Goal: Find specific page/section: Find specific page/section

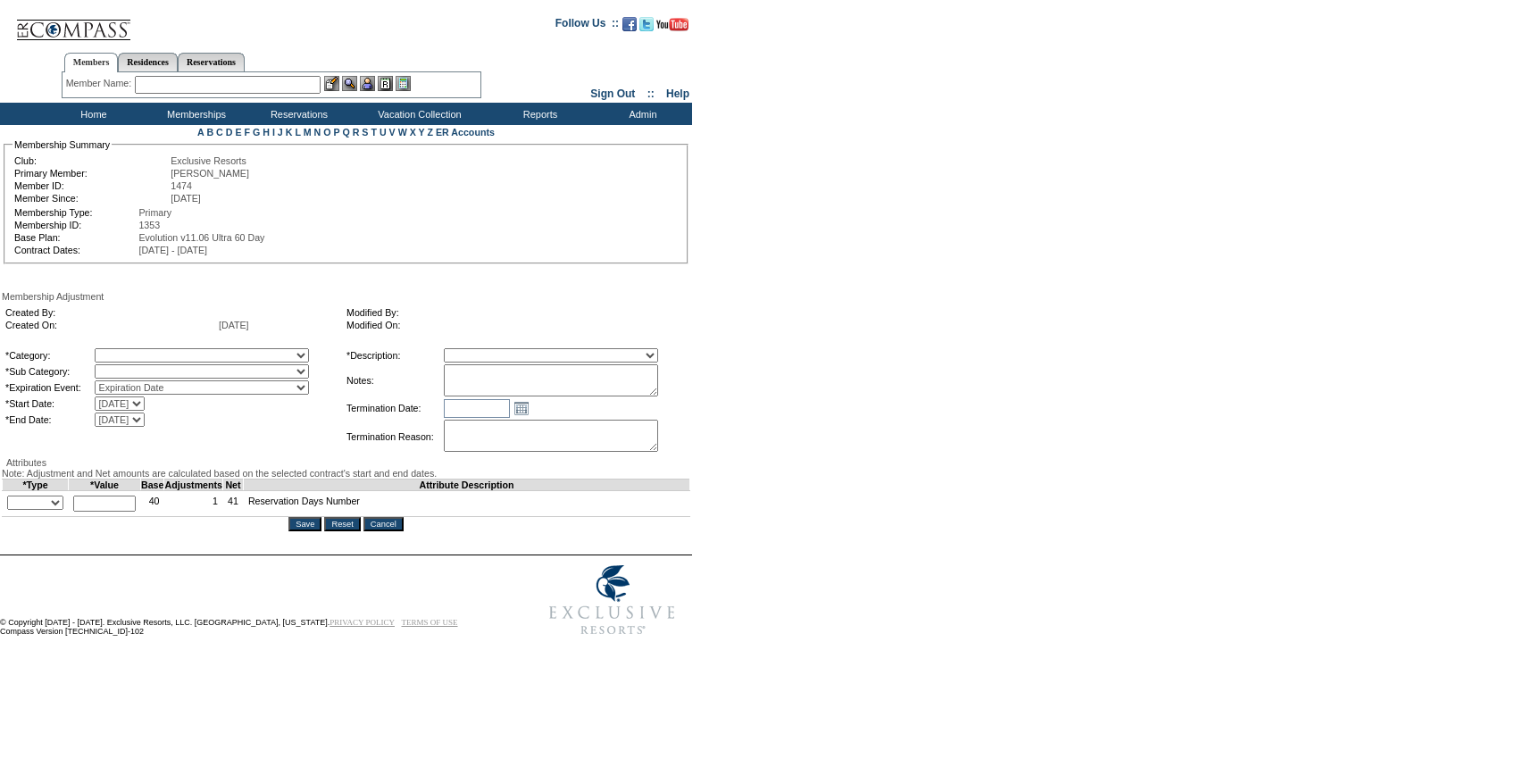
click at [387, 531] on input "Cancel" at bounding box center [383, 523] width 40 height 14
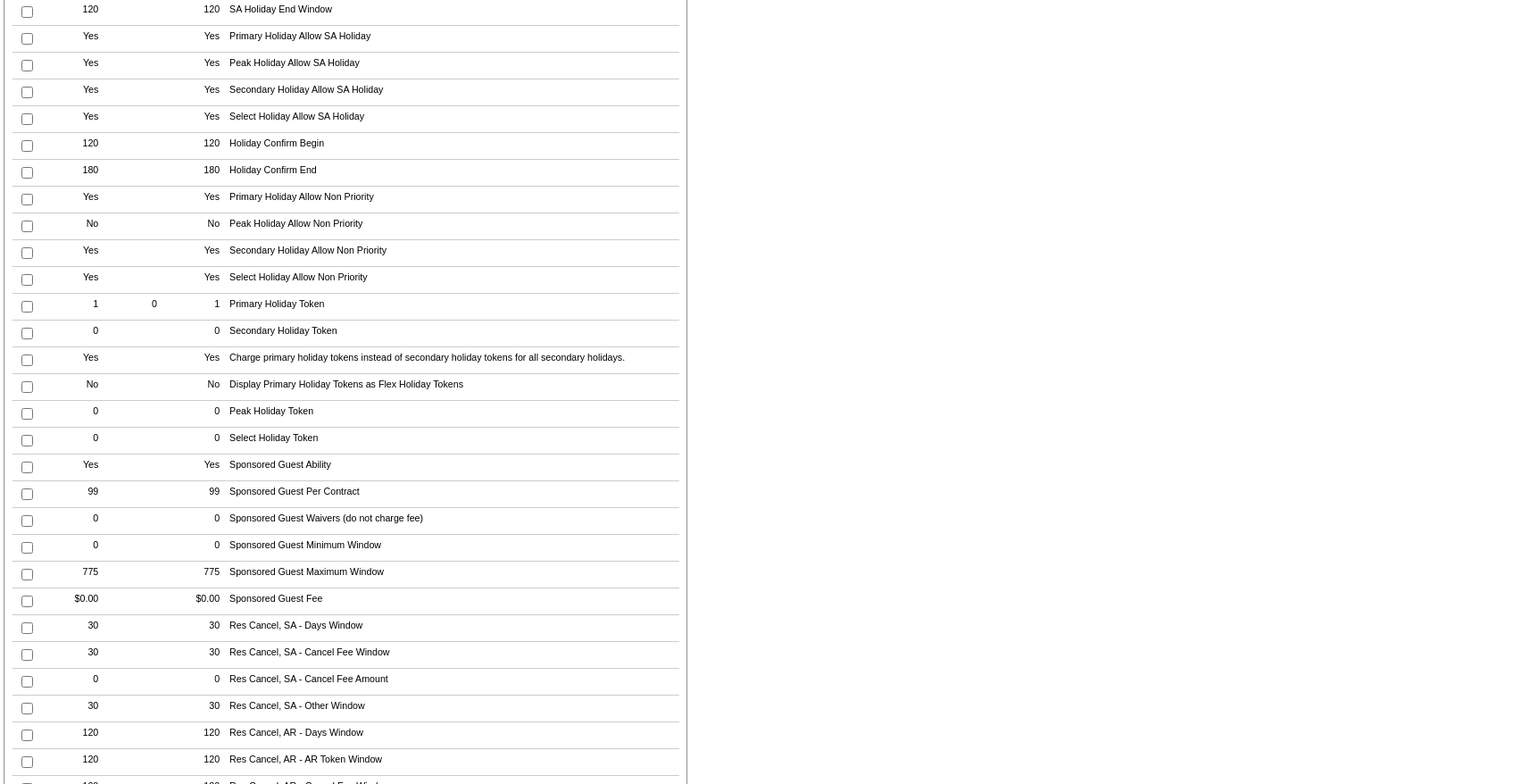
scroll to position [4464, 0]
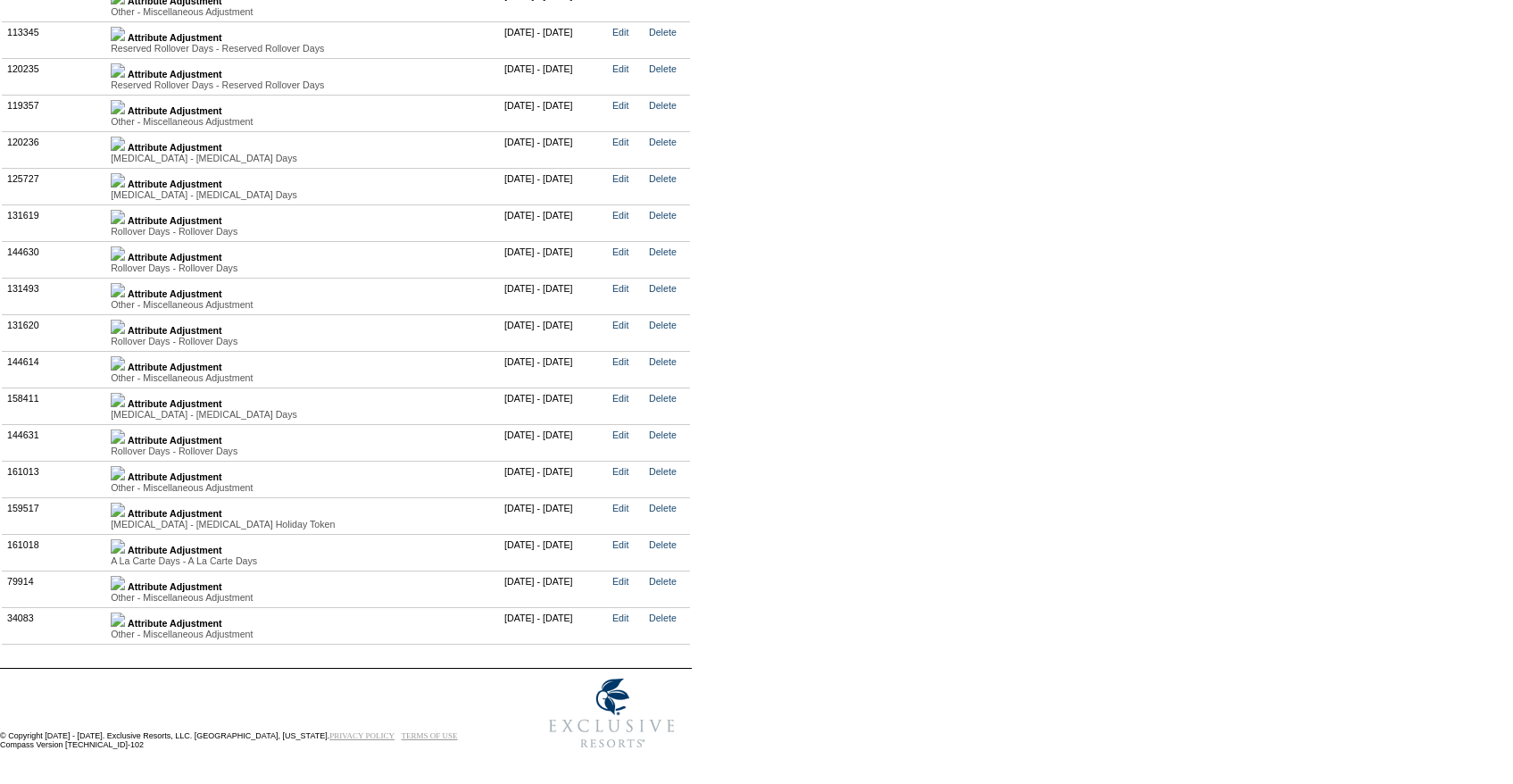
click at [125, 545] on img at bounding box center [118, 546] width 14 height 14
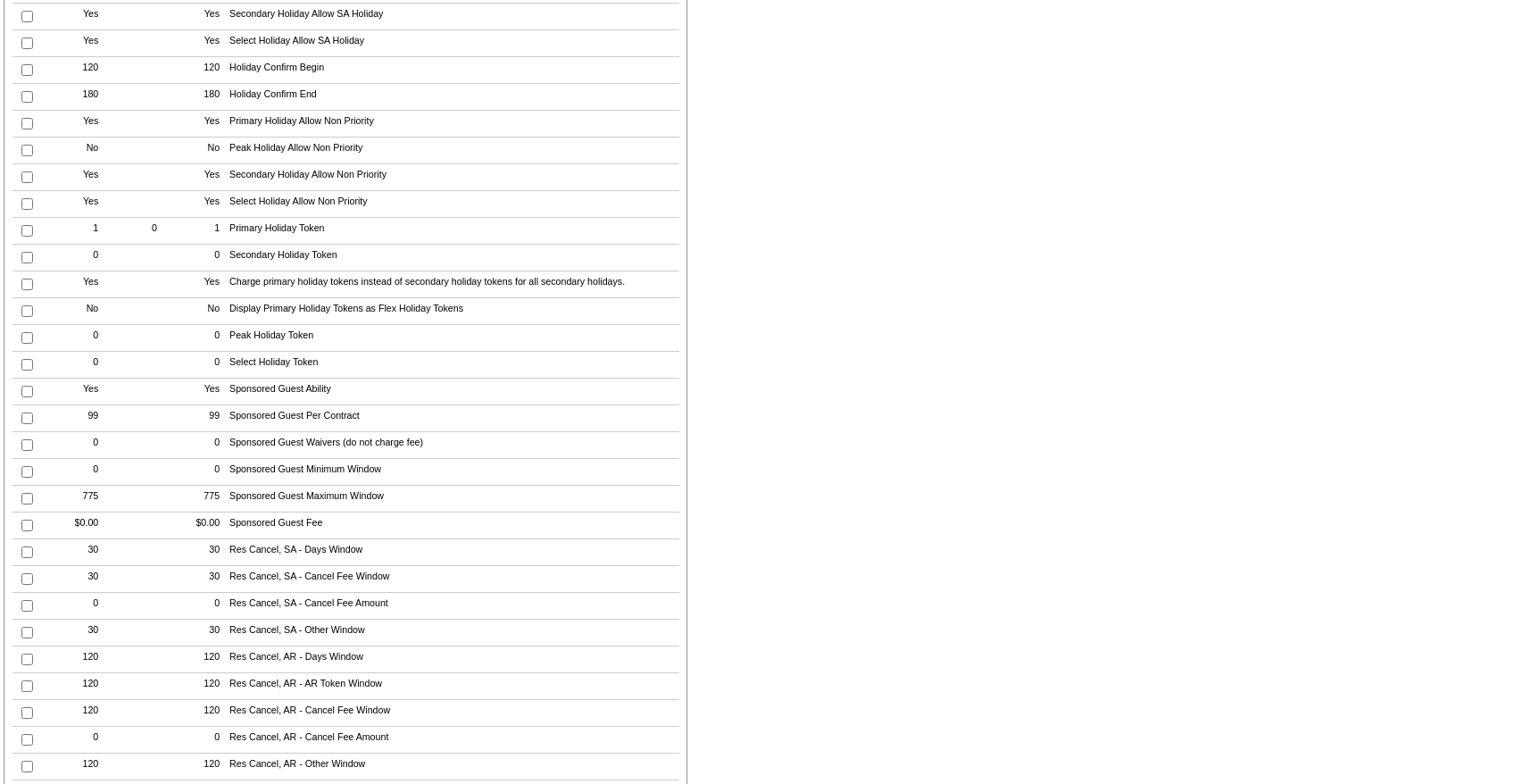
scroll to position [0, 0]
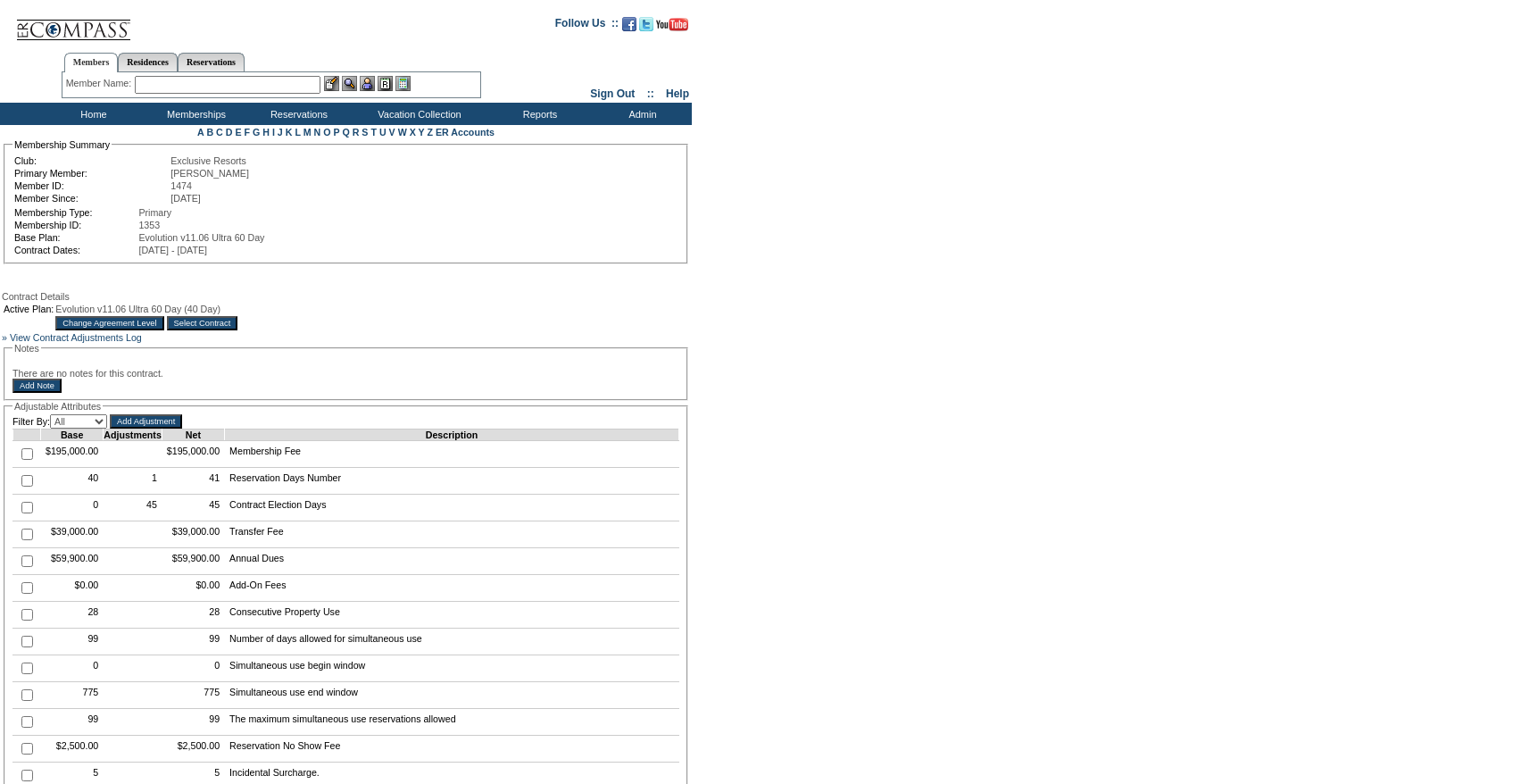
click at [180, 89] on input "text" at bounding box center [228, 85] width 186 height 18
paste input "[PERSON_NAME]"
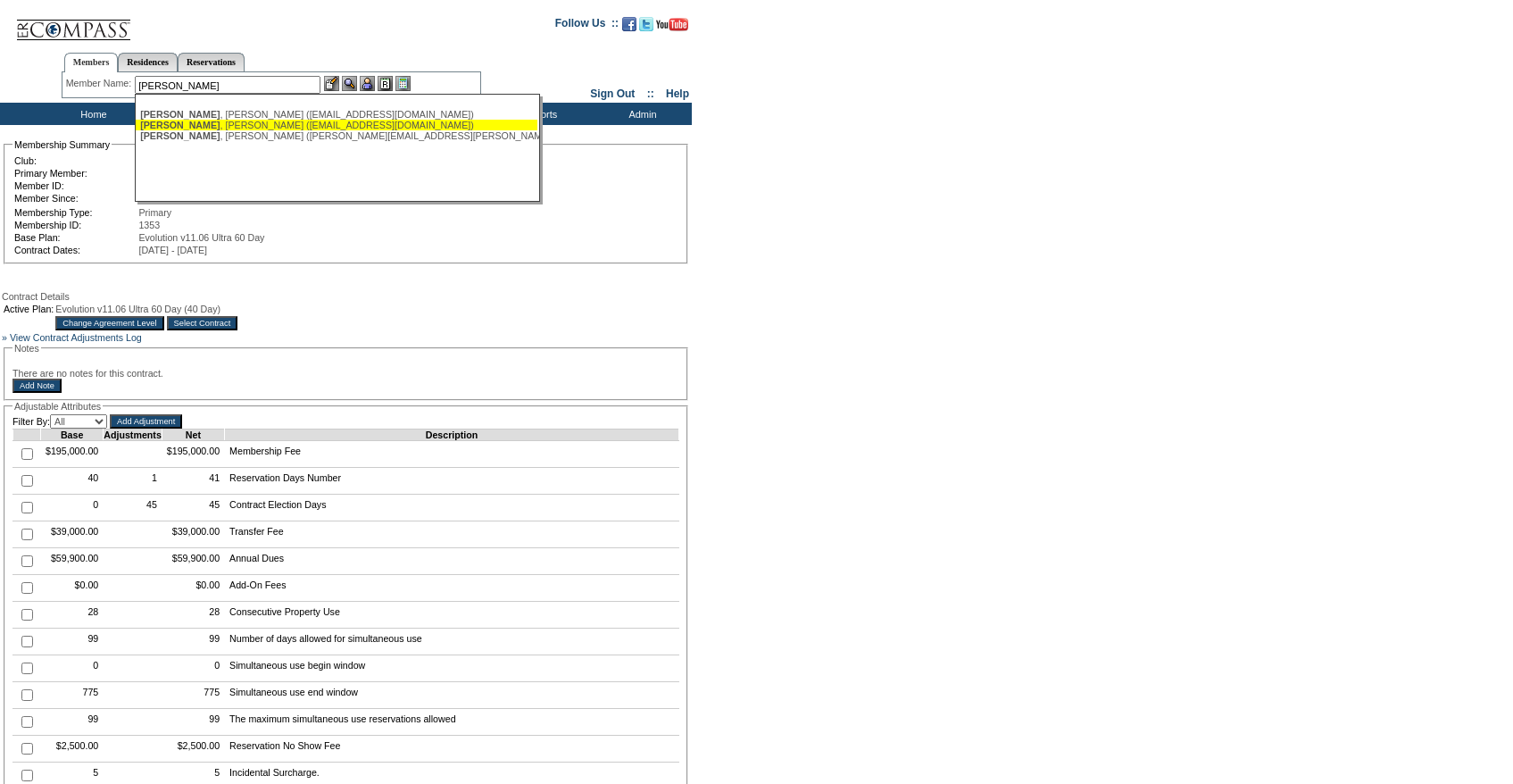
click at [222, 129] on div "[PERSON_NAME] ([EMAIL_ADDRESS][DOMAIN_NAME])" at bounding box center [337, 124] width 393 height 11
type input "[PERSON_NAME] ([EMAIL_ADDRESS][DOMAIN_NAME])"
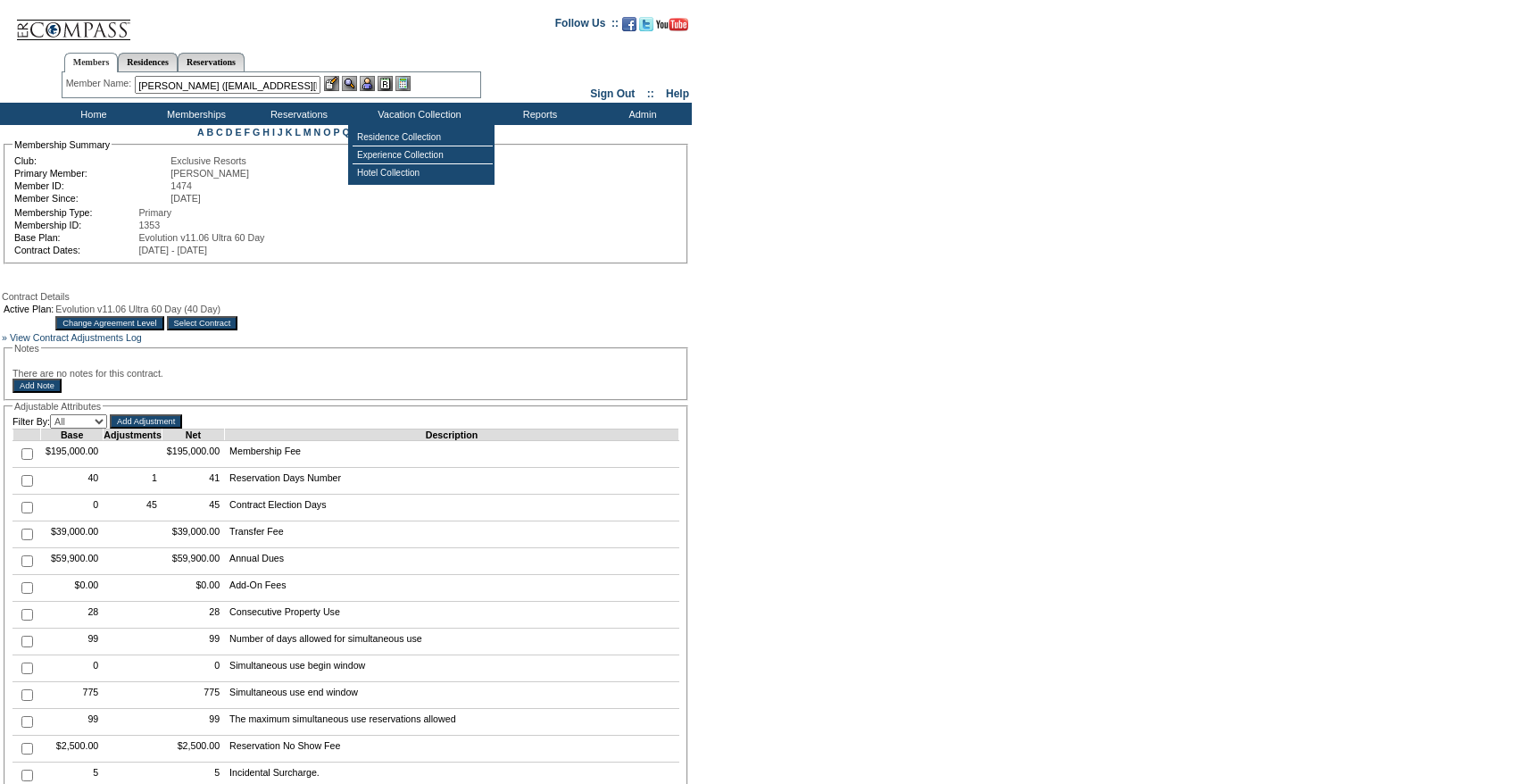
click at [367, 83] on img at bounding box center [366, 83] width 15 height 15
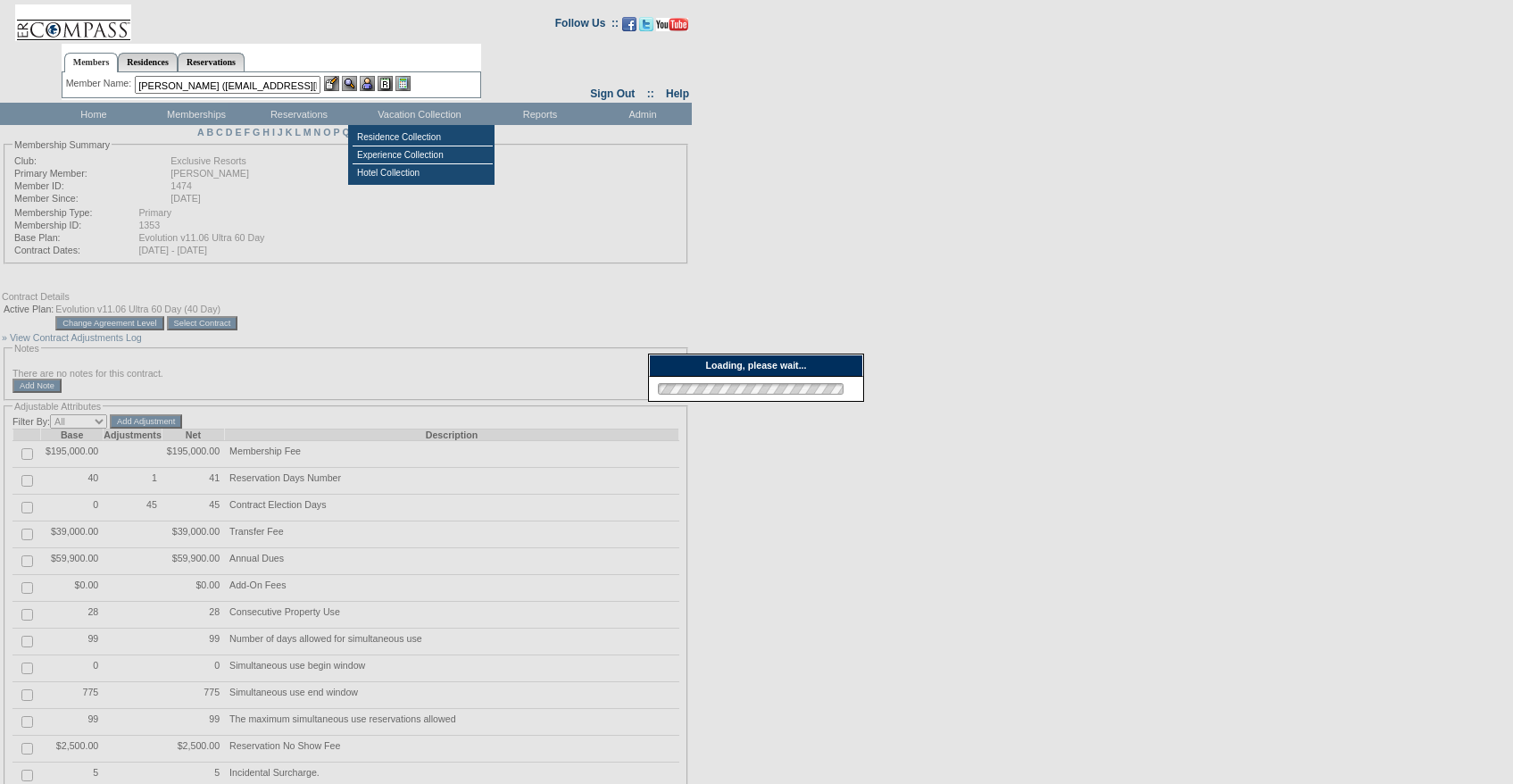
click at [338, 82] on img at bounding box center [331, 83] width 15 height 15
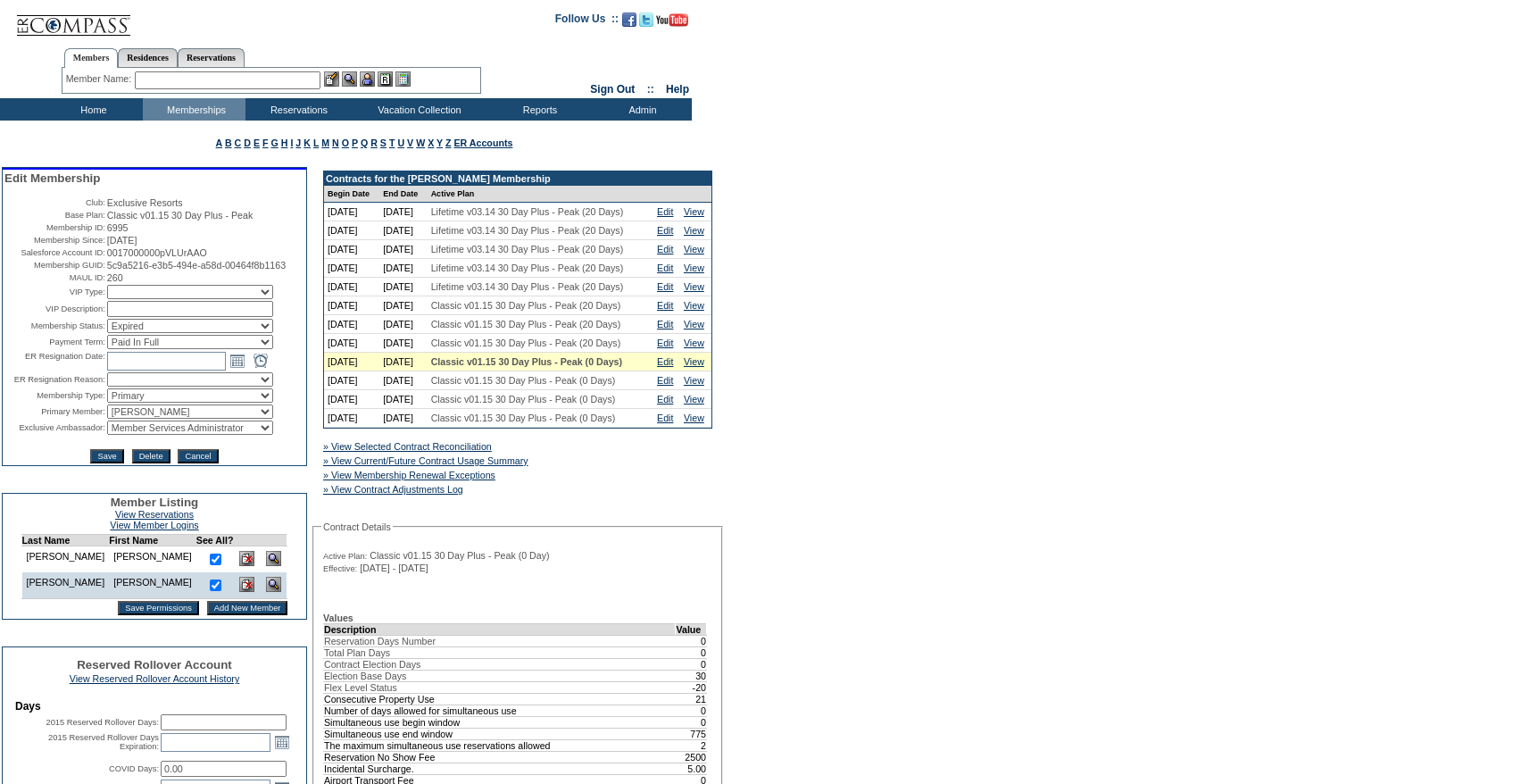
click at [170, 81] on input "text" at bounding box center [228, 80] width 186 height 18
paste input "[PERSON_NAME]"
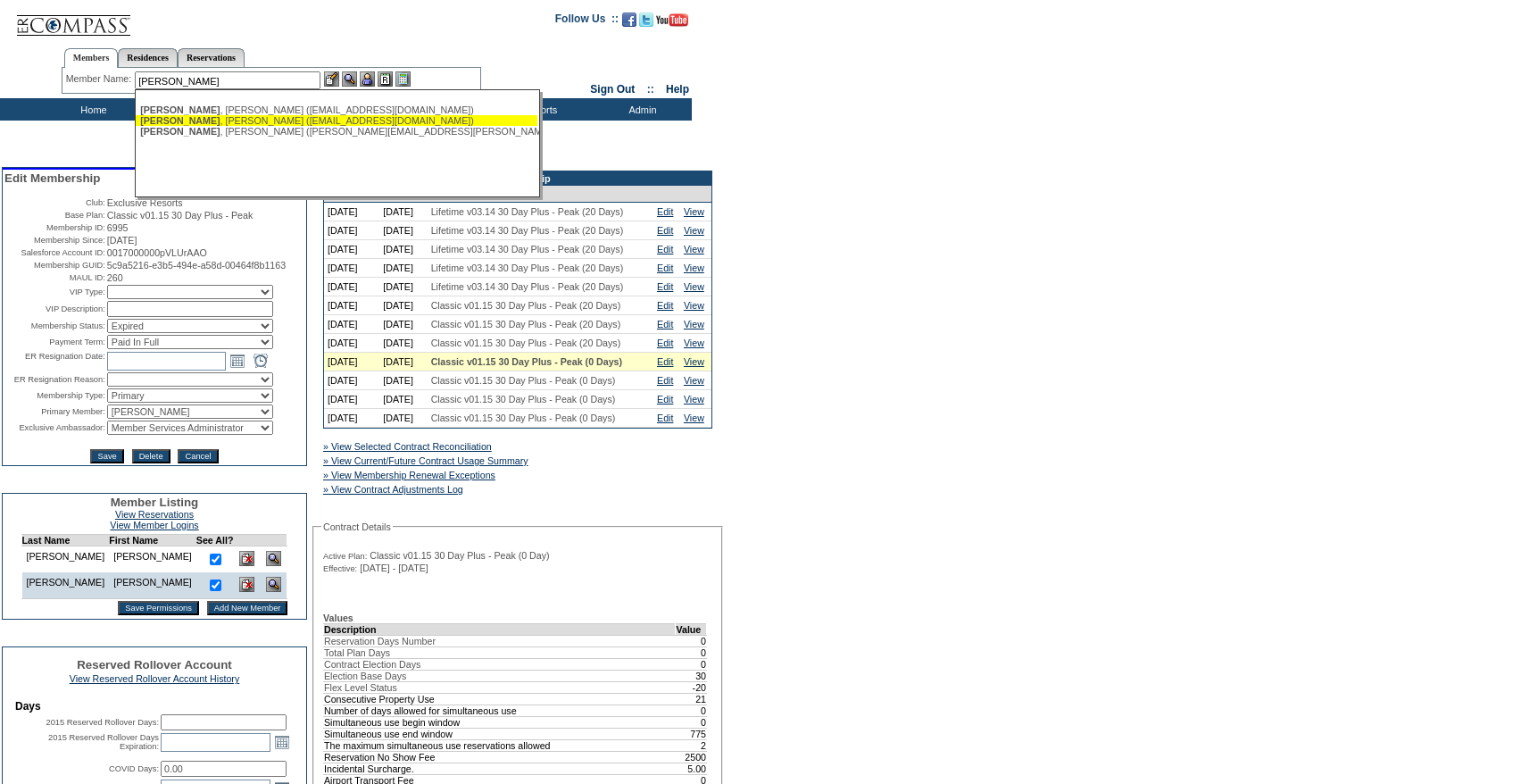
click at [237, 117] on div "[PERSON_NAME] ([EMAIL_ADDRESS][DOMAIN_NAME])" at bounding box center [337, 120] width 393 height 11
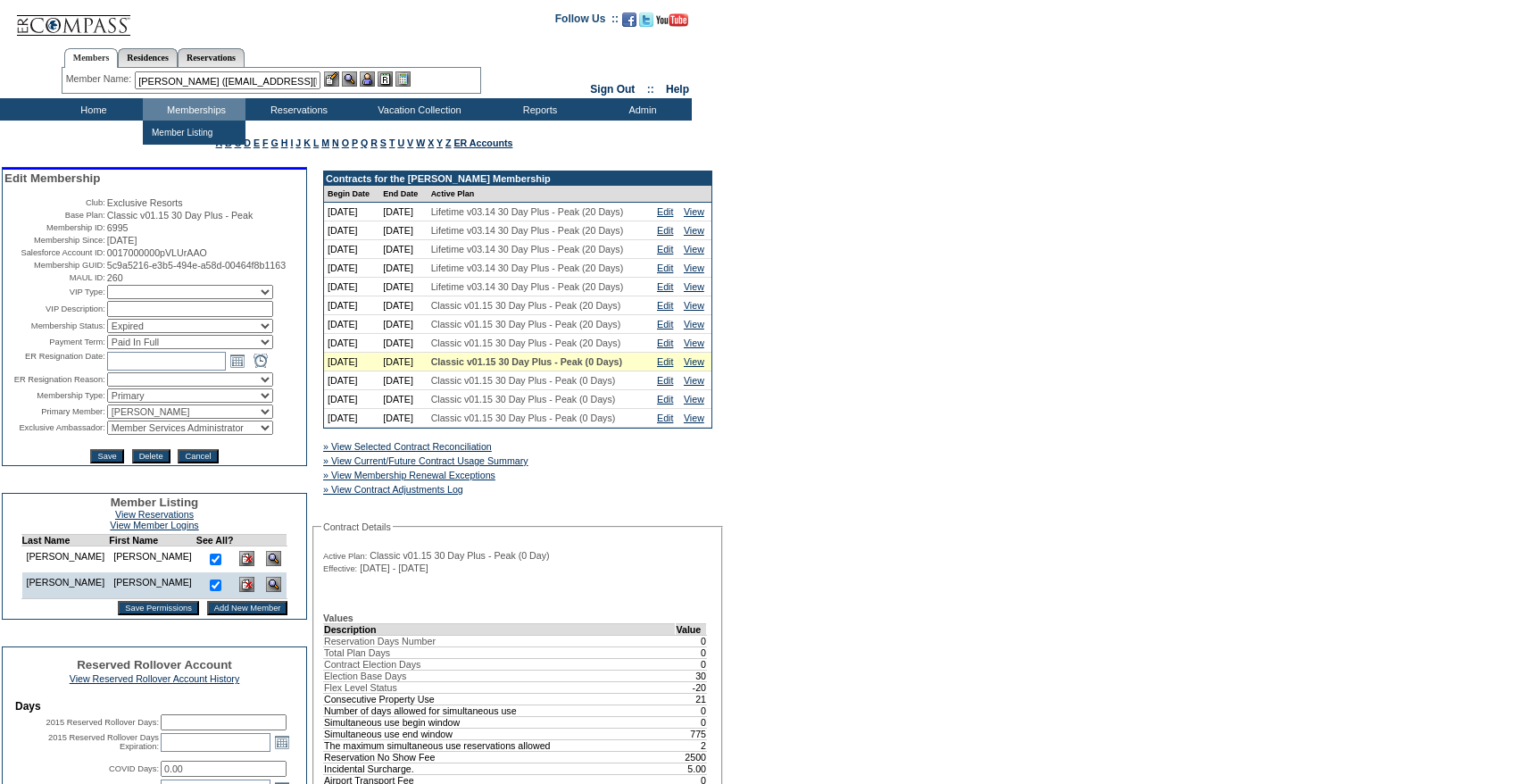
click at [256, 79] on input "[PERSON_NAME] ([EMAIL_ADDRESS][DOMAIN_NAME])" at bounding box center [228, 80] width 186 height 18
paste input "text"
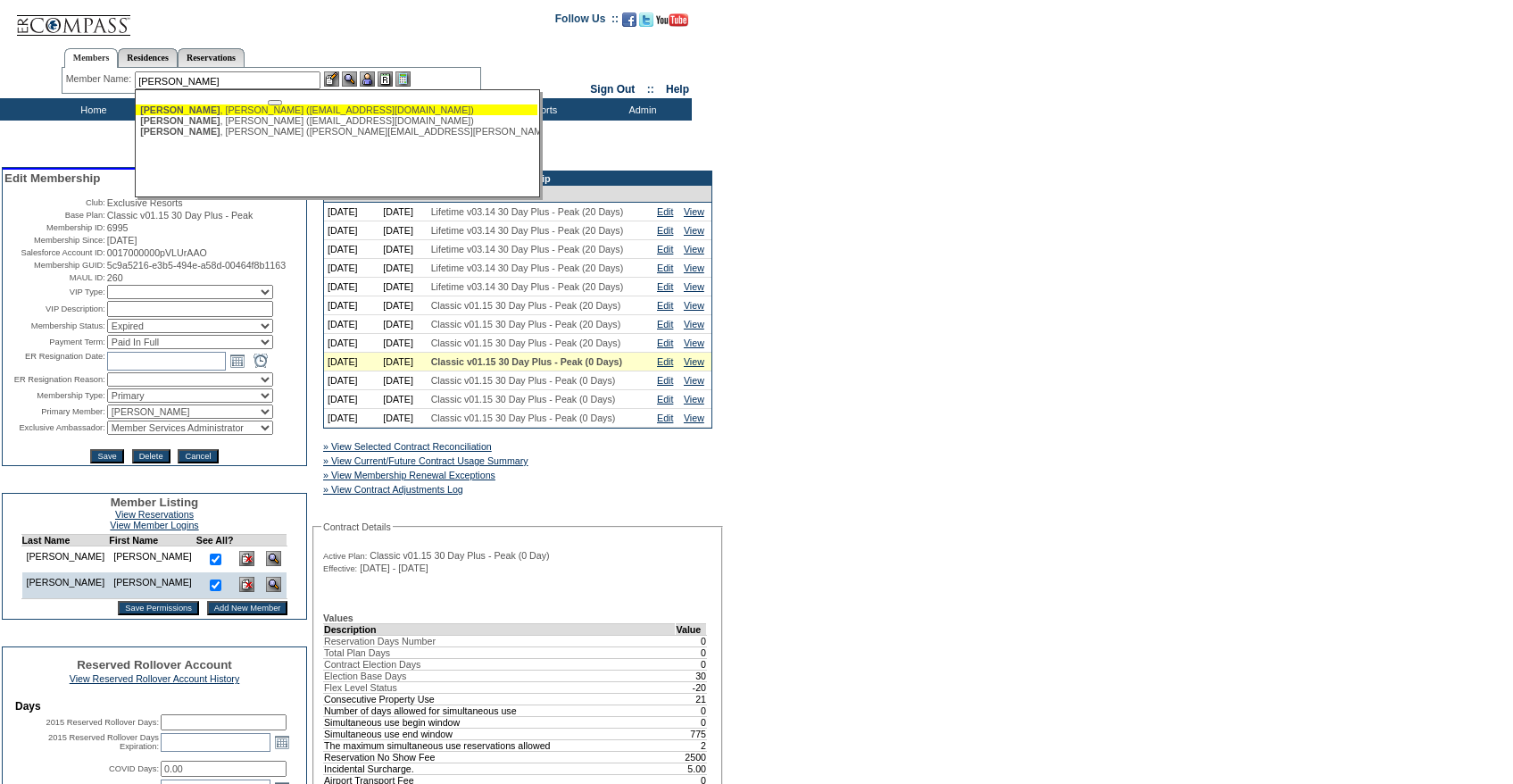
click at [243, 107] on div "Carvalho , Beatriz (wpm@wpmgmt.com)" at bounding box center [337, 110] width 393 height 11
type input "Carvalho, Beatriz (wpm@wpmgmt.com)"
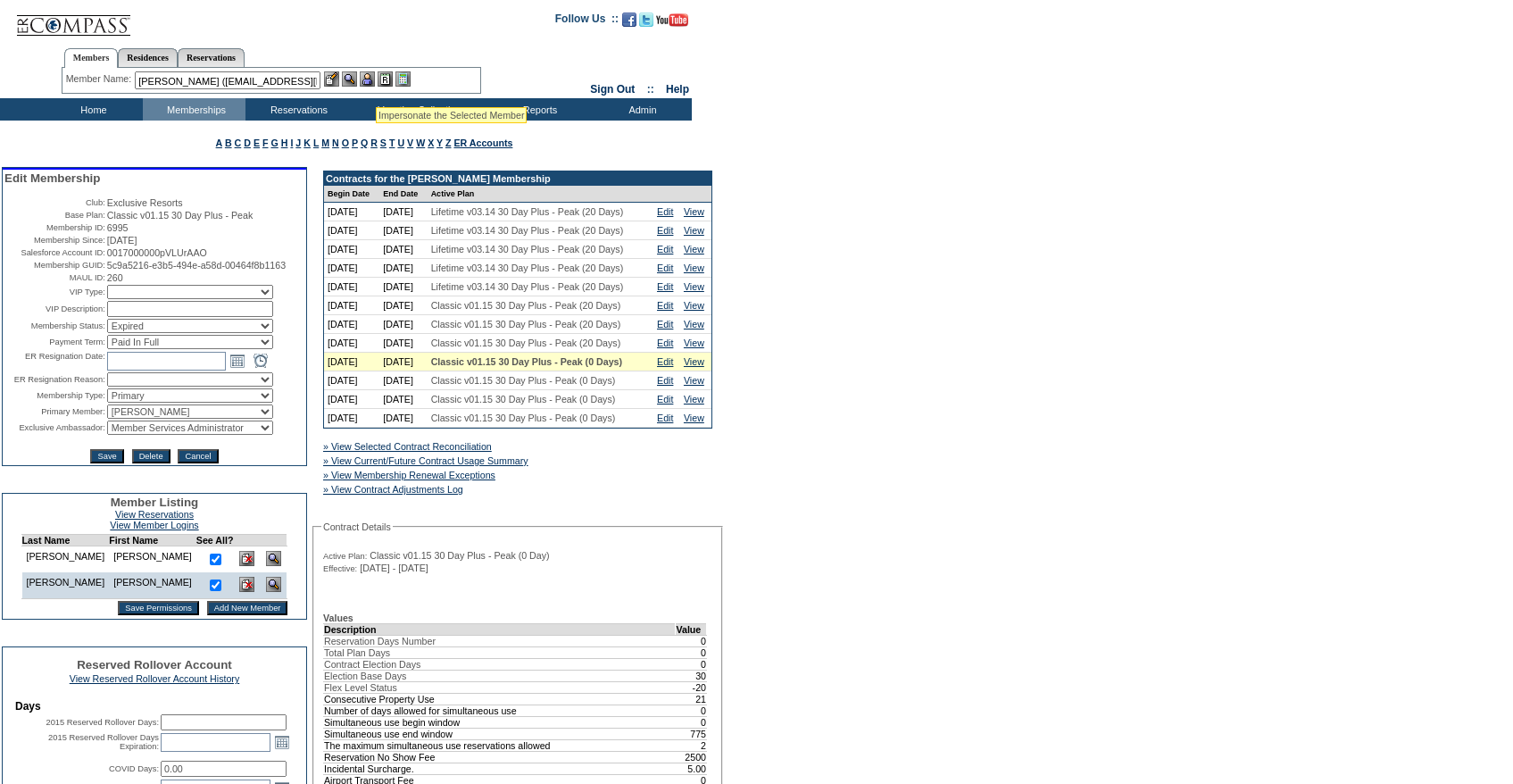
click at [374, 83] on img at bounding box center [366, 78] width 15 height 15
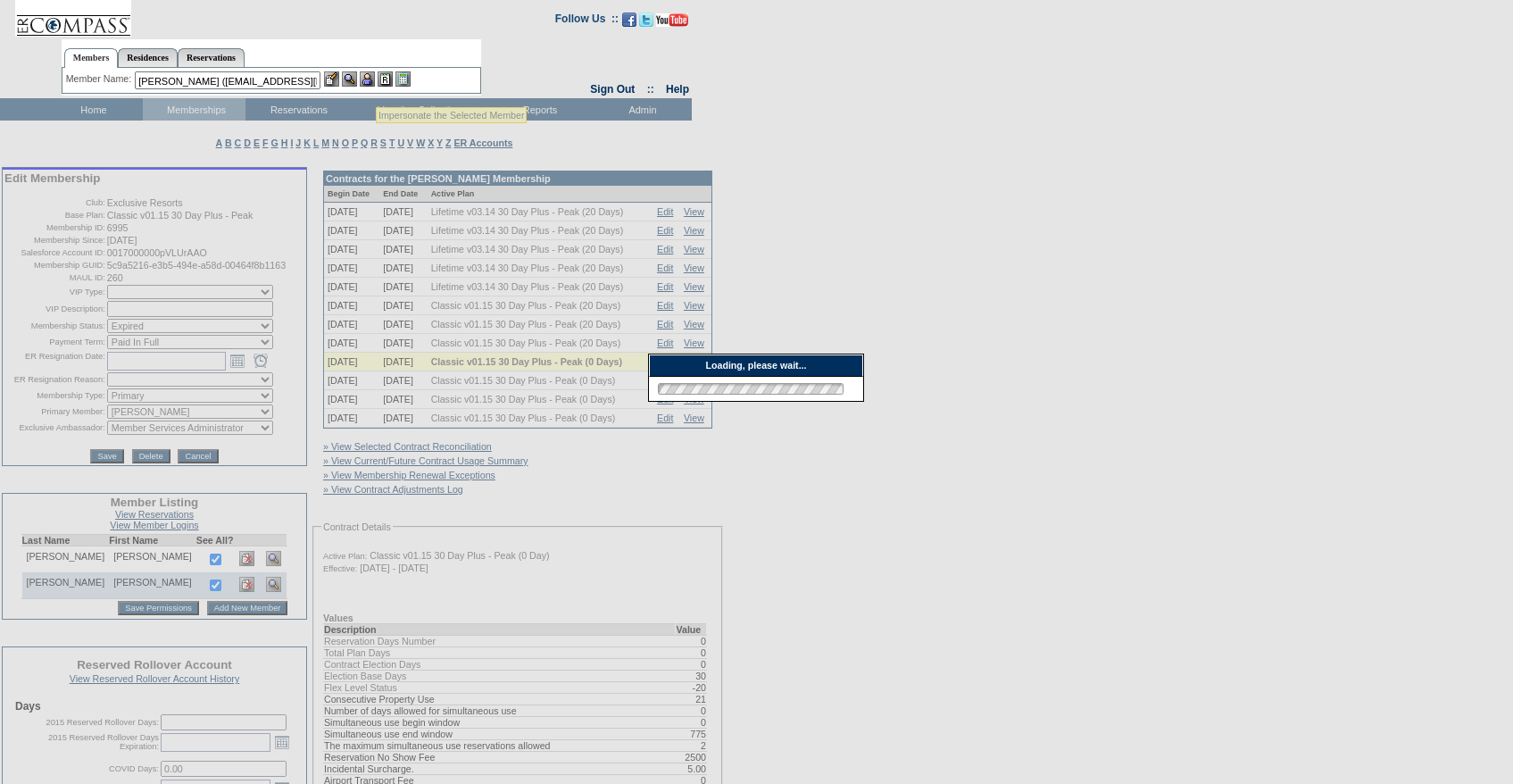
click at [339, 83] on img at bounding box center [331, 78] width 15 height 15
